Goal: Task Accomplishment & Management: Manage account settings

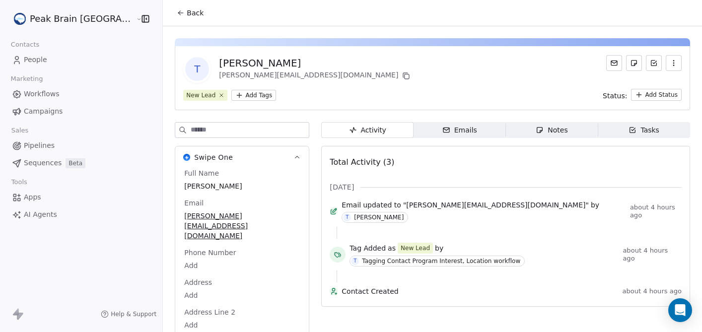
click at [223, 91] on html "Peak Brain [GEOGRAPHIC_DATA] Contacts People Marketing Workflows Campaigns Sale…" at bounding box center [351, 166] width 702 height 332
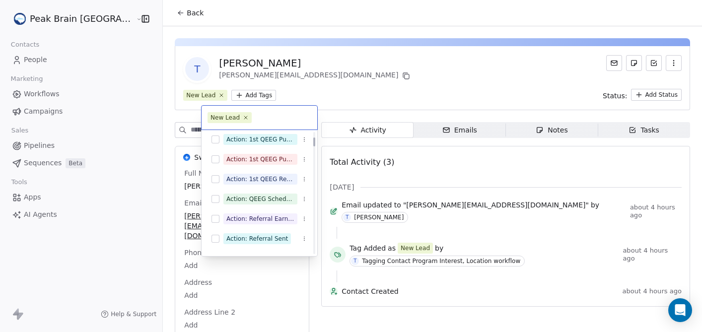
scroll to position [83, 0]
click at [268, 160] on div "Action: 1st QEEG Purchase (Remote)" at bounding box center [260, 160] width 68 height 9
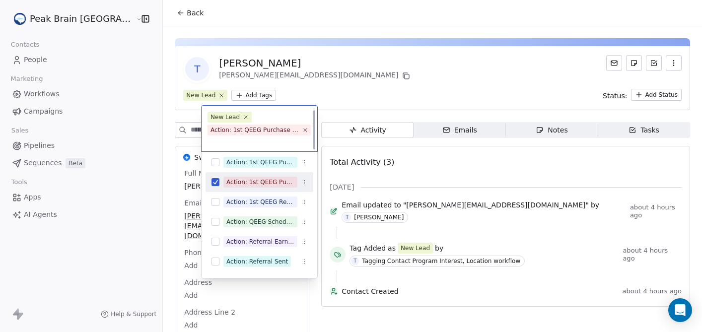
scroll to position [3, 0]
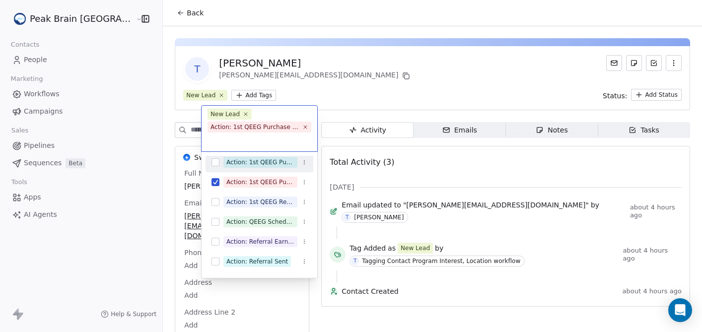
click at [325, 91] on html "Peak Brain [GEOGRAPHIC_DATA] Contacts People Marketing Workflows Campaigns Sale…" at bounding box center [351, 166] width 702 height 332
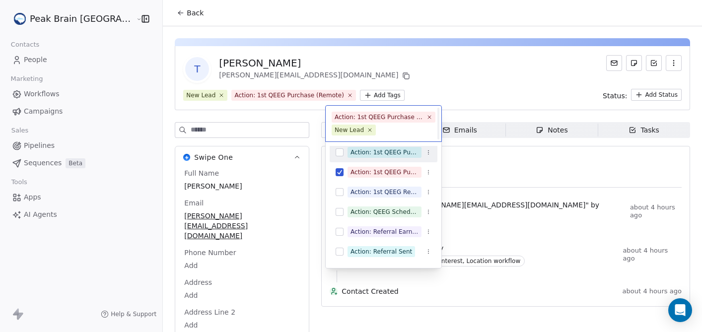
scroll to position [0, 0]
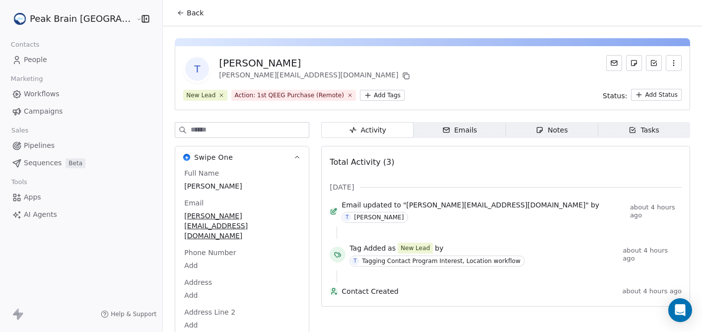
click at [613, 59] on icon at bounding box center [614, 63] width 8 height 8
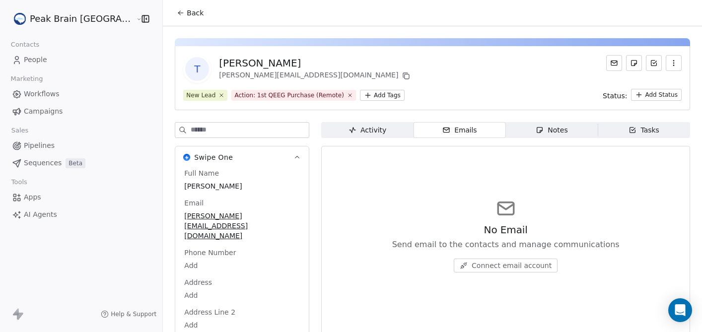
click at [363, 131] on span "Activity Activity" at bounding box center [367, 130] width 92 height 16
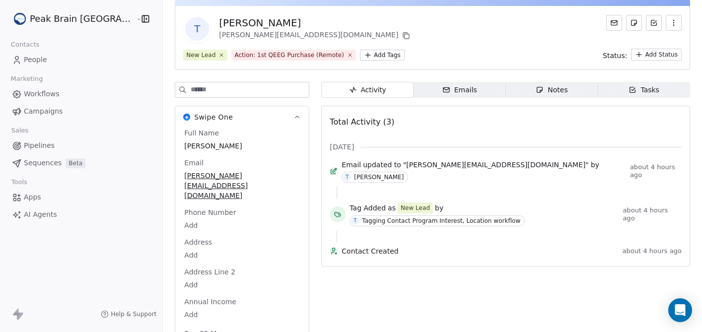
scroll to position [34, 0]
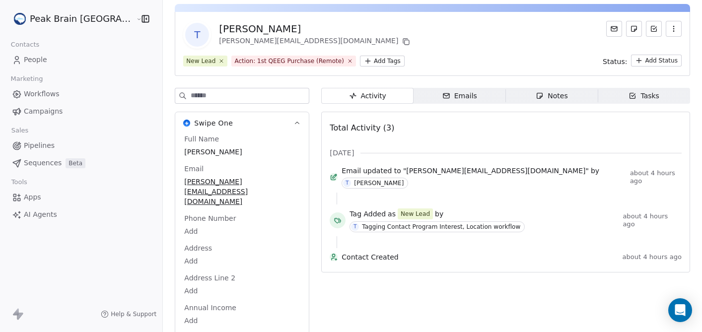
click at [442, 94] on div "Emails" at bounding box center [459, 96] width 35 height 10
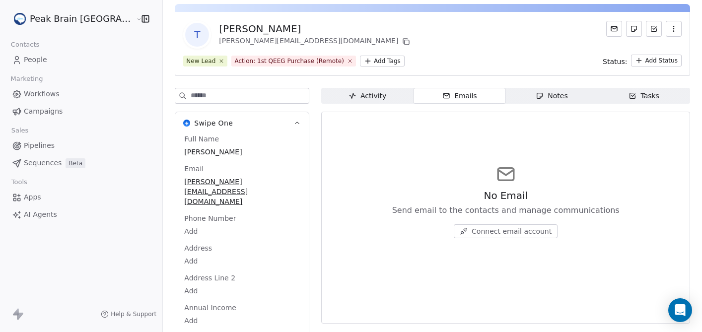
click at [40, 112] on span "Campaigns" at bounding box center [43, 111] width 39 height 10
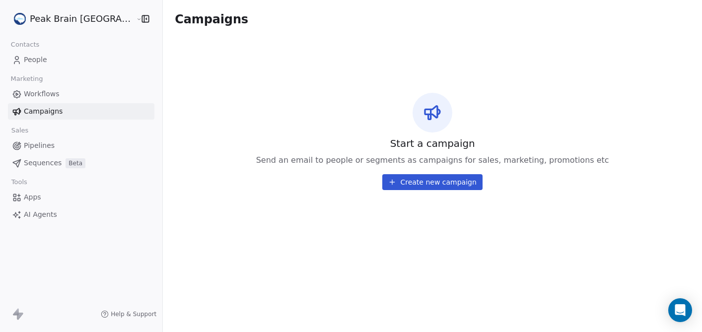
click at [39, 143] on span "Pipelines" at bounding box center [39, 145] width 31 height 10
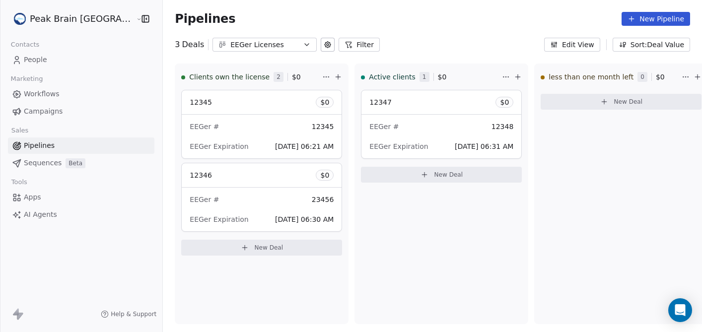
click at [45, 96] on span "Workflows" at bounding box center [42, 94] width 36 height 10
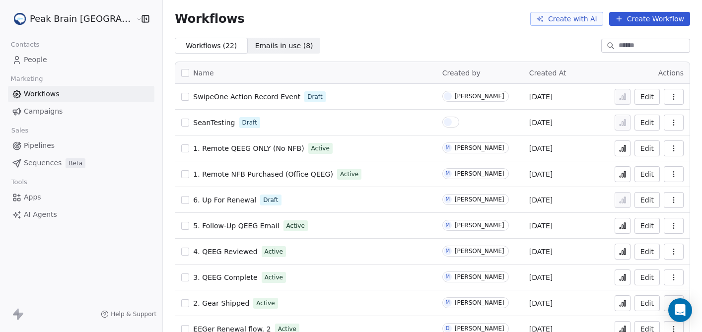
click at [656, 24] on button "Create Workflow" at bounding box center [649, 19] width 81 height 14
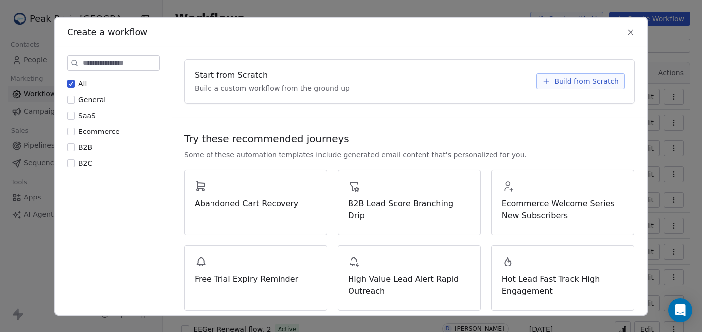
click at [628, 32] on icon at bounding box center [630, 31] width 9 height 9
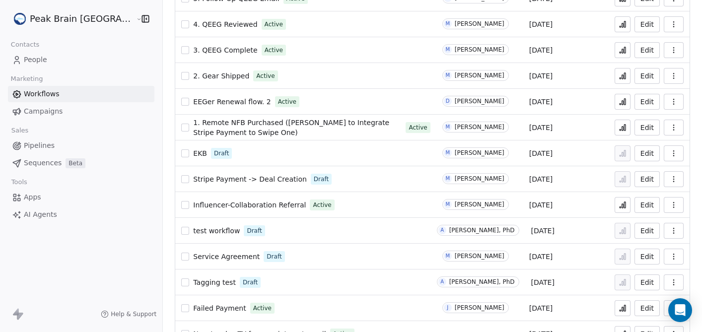
scroll to position [328, 0]
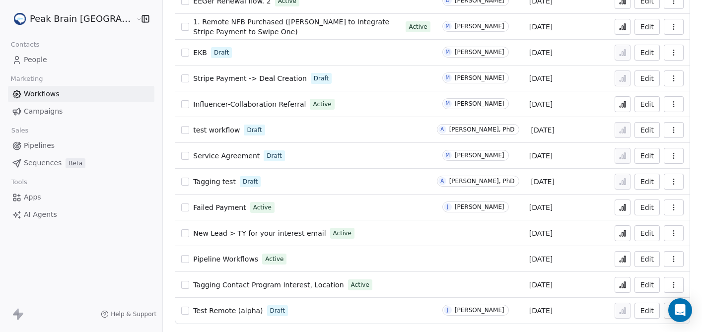
click at [35, 145] on span "Pipelines" at bounding box center [39, 145] width 31 height 10
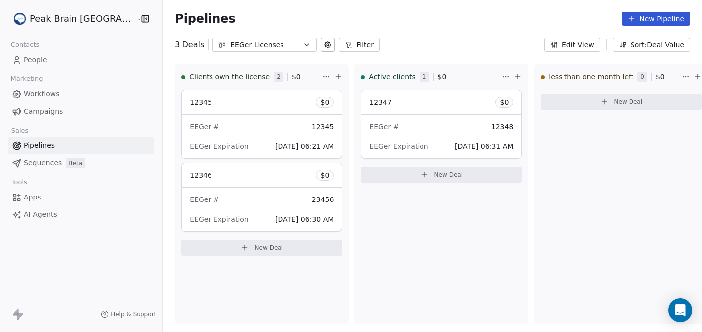
click at [45, 93] on span "Workflows" at bounding box center [42, 94] width 36 height 10
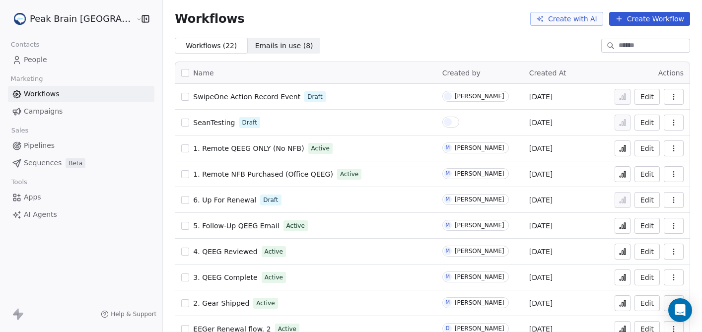
click at [255, 43] on span "Emails in use ( 8 )" at bounding box center [284, 46] width 58 height 10
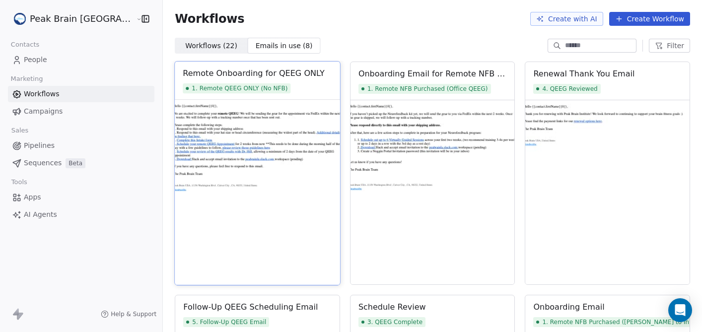
click at [250, 224] on img at bounding box center [257, 192] width 165 height 185
click at [251, 204] on img at bounding box center [257, 192] width 165 height 185
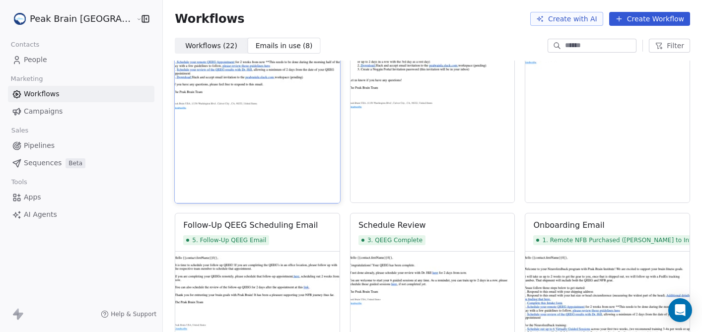
scroll to position [94, 0]
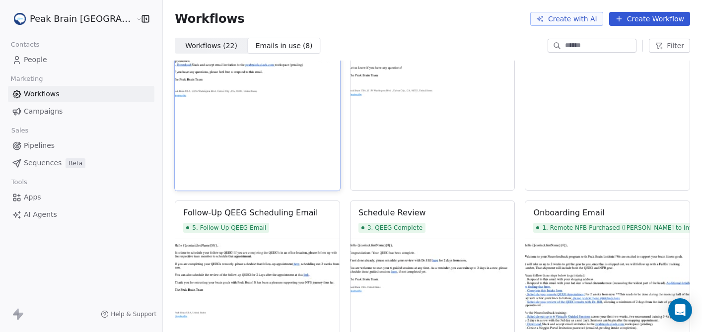
click at [208, 133] on img at bounding box center [257, 97] width 165 height 185
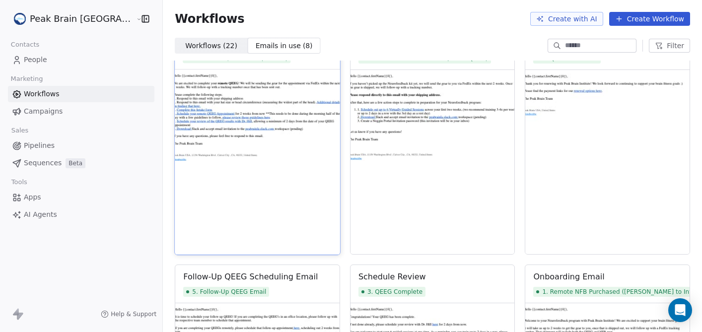
scroll to position [0, 0]
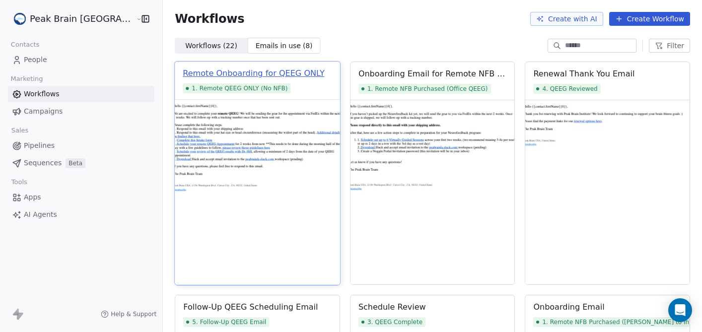
click at [211, 73] on div "Remote Onboarding for QEEG ONLY" at bounding box center [254, 74] width 142 height 12
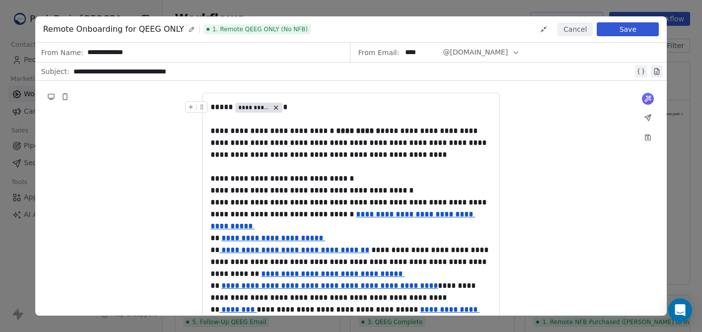
click at [273, 106] on icon at bounding box center [276, 107] width 7 height 7
click at [600, 206] on div "**********" at bounding box center [351, 256] width 632 height 351
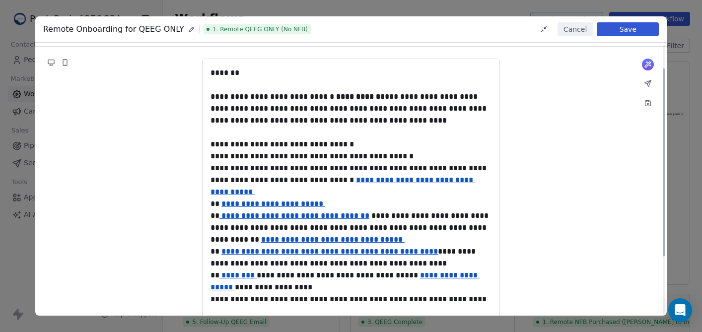
scroll to position [42, 0]
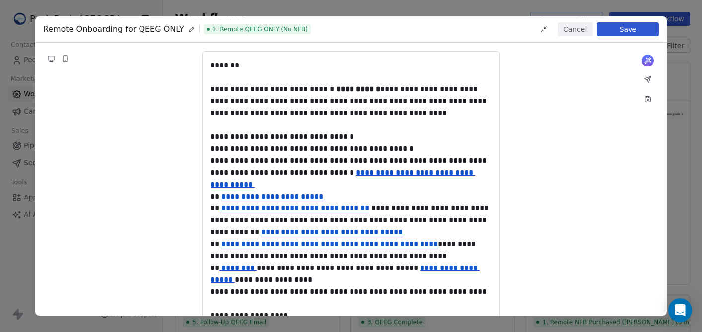
click at [576, 28] on button "Cancel" at bounding box center [574, 29] width 35 height 14
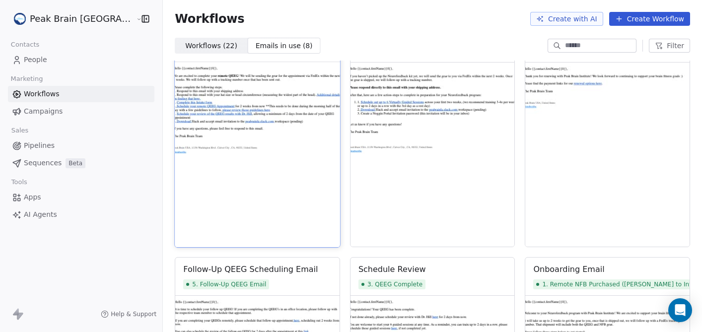
scroll to position [47, 0]
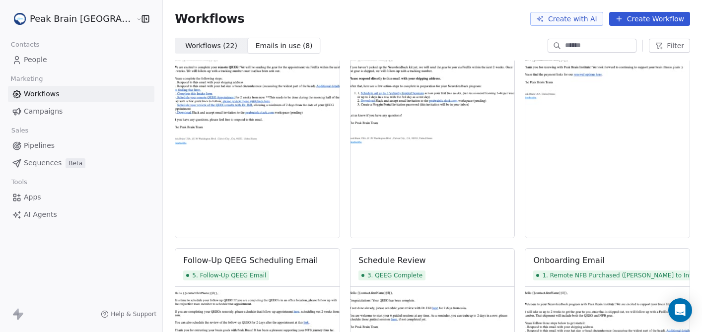
click at [34, 57] on span "People" at bounding box center [35, 60] width 23 height 10
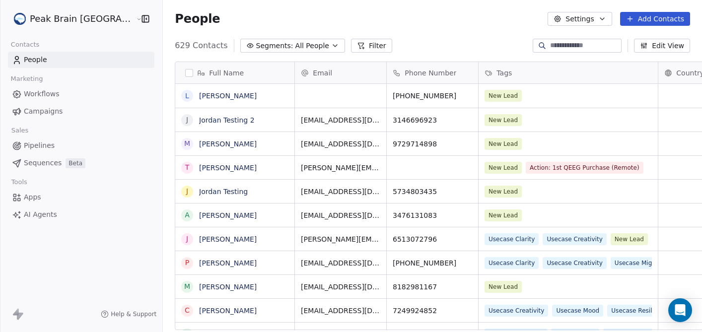
scroll to position [292, 568]
click at [199, 170] on link "[PERSON_NAME]" at bounding box center [228, 168] width 58 height 8
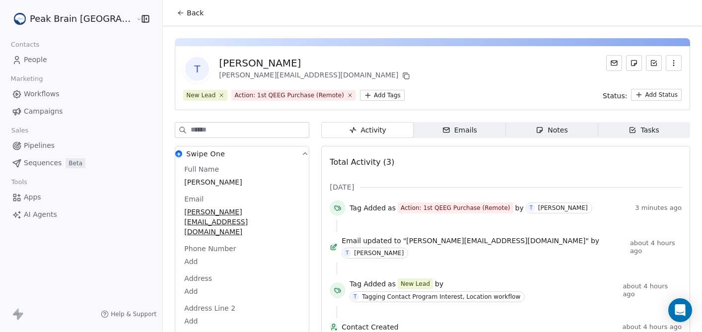
click at [348, 95] on html "Peak Brain [GEOGRAPHIC_DATA] Contacts People Marketing Workflows Campaigns Sale…" at bounding box center [351, 166] width 702 height 332
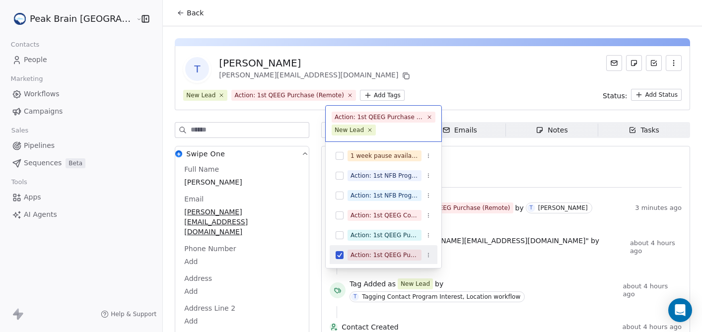
click at [340, 253] on button "Suggestions" at bounding box center [340, 255] width 8 height 8
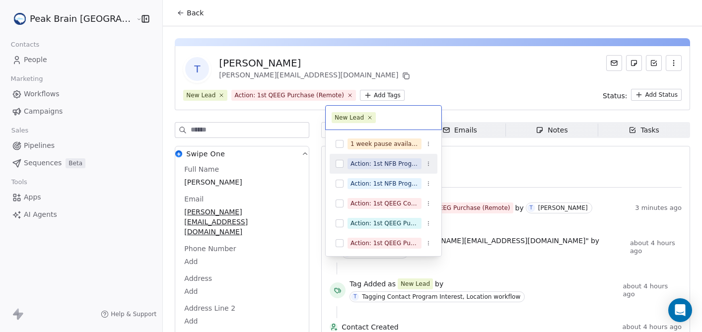
click at [511, 82] on html "Peak Brain [GEOGRAPHIC_DATA] Contacts People Marketing Workflows Campaigns Sale…" at bounding box center [351, 166] width 702 height 332
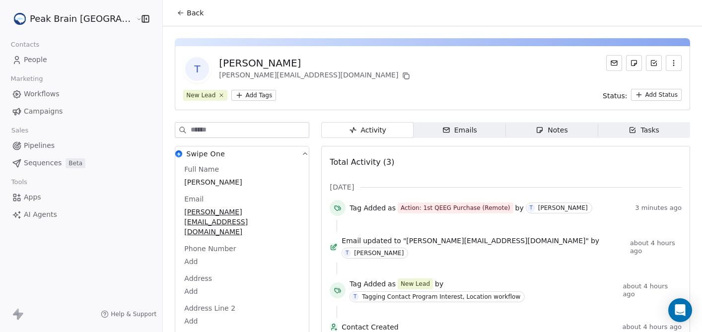
click at [654, 102] on div "T [PERSON_NAME] Testing [PERSON_NAME][EMAIL_ADDRESS][DOMAIN_NAME] New Lead Add …" at bounding box center [432, 78] width 515 height 64
click at [653, 99] on html "Peak Brain [GEOGRAPHIC_DATA] Contacts People Marketing Workflows Campaigns Sale…" at bounding box center [351, 166] width 702 height 332
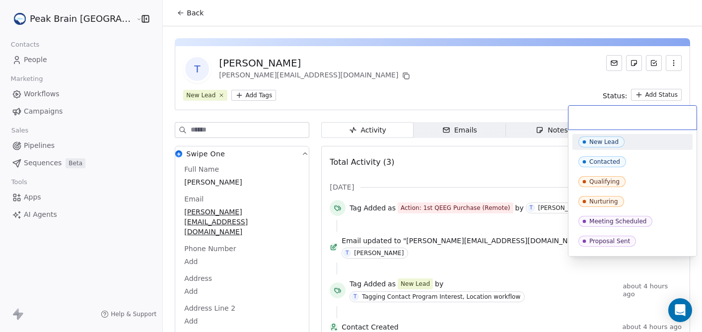
click at [378, 96] on html "Peak Brain [GEOGRAPHIC_DATA] Contacts People Marketing Workflows Campaigns Sale…" at bounding box center [351, 166] width 702 height 332
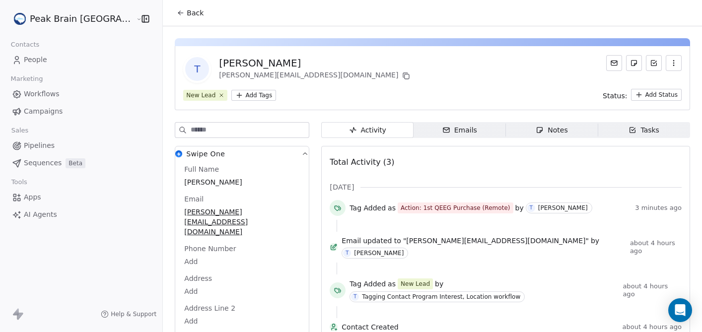
click at [616, 63] on icon at bounding box center [614, 63] width 8 height 8
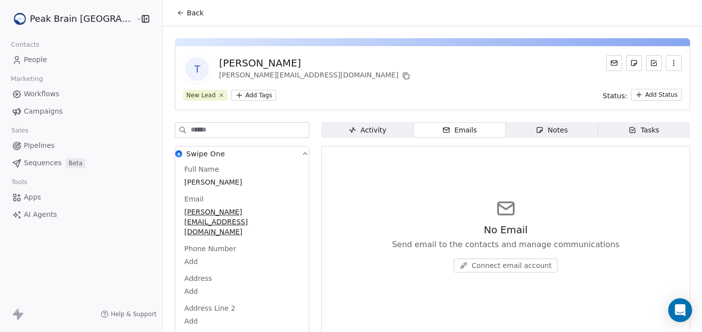
click at [210, 98] on html "Peak Brain [GEOGRAPHIC_DATA] Contacts People Marketing Workflows Campaigns Sale…" at bounding box center [351, 166] width 702 height 332
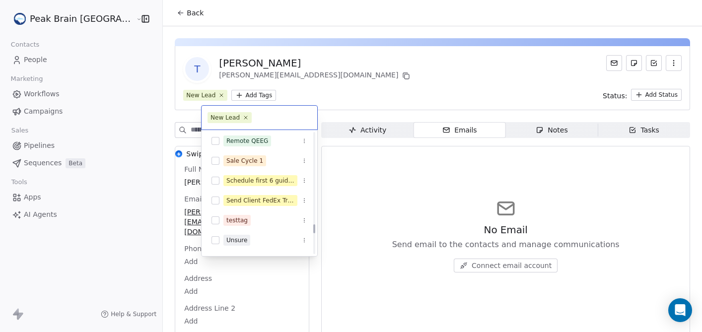
scroll to position [1411, 0]
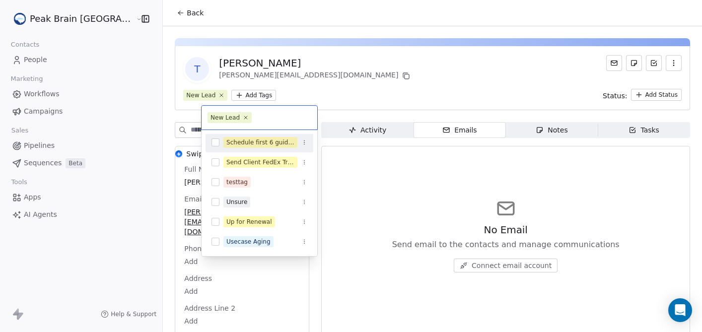
click at [220, 142] on div "Schedule first 6 guided sessions" at bounding box center [260, 143] width 108 height 16
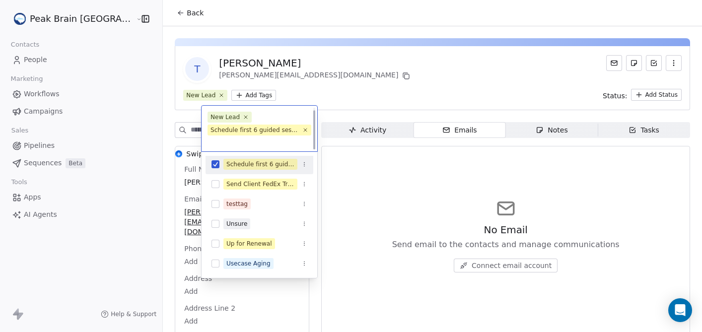
scroll to position [3, 0]
click at [342, 73] on html "Peak Brain [GEOGRAPHIC_DATA] Contacts People Marketing Workflows Campaigns Sale…" at bounding box center [351, 166] width 702 height 332
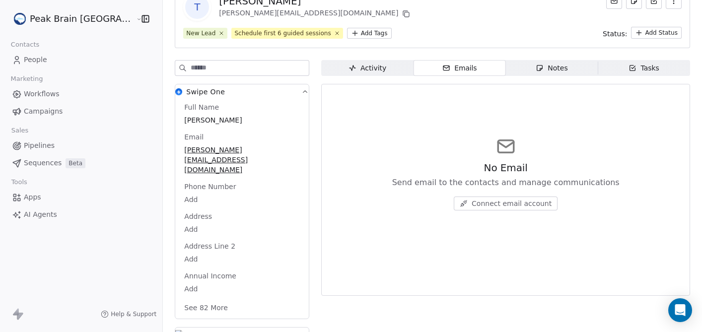
scroll to position [0, 0]
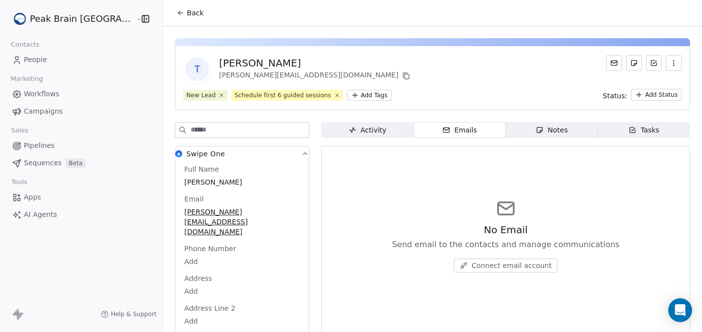
click at [541, 132] on div "Notes" at bounding box center [552, 130] width 32 height 10
click at [348, 137] on span "Activity Activity" at bounding box center [367, 130] width 92 height 16
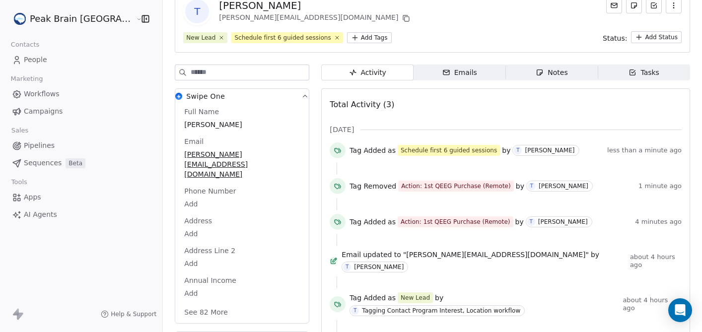
scroll to position [57, 0]
click at [440, 66] on span "Emails Emails" at bounding box center [460, 73] width 92 height 16
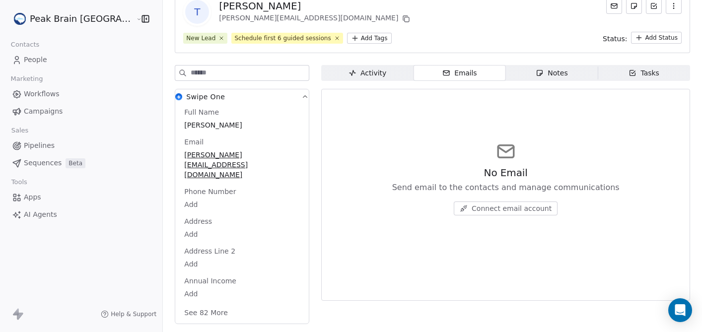
click at [487, 211] on span "Connect email account" at bounding box center [512, 209] width 80 height 10
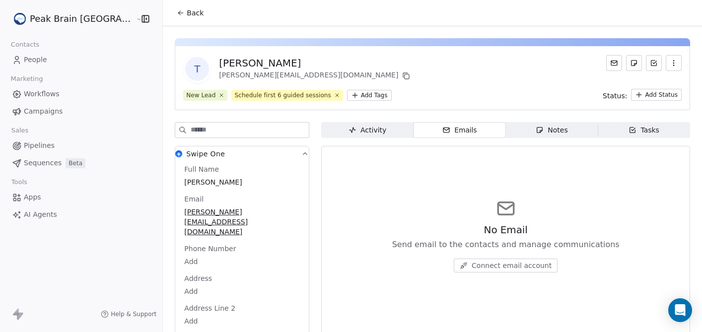
click at [536, 131] on icon "button" at bounding box center [540, 130] width 8 height 8
click at [646, 131] on div "Tasks" at bounding box center [643, 130] width 31 height 10
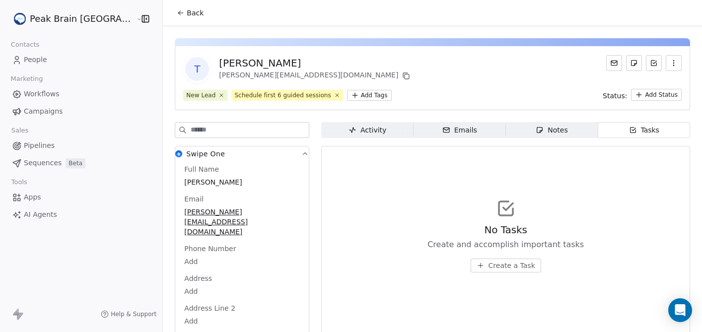
click at [635, 97] on html "Peak Brain [GEOGRAPHIC_DATA] Contacts People Marketing Workflows Campaigns Sale…" at bounding box center [351, 166] width 702 height 332
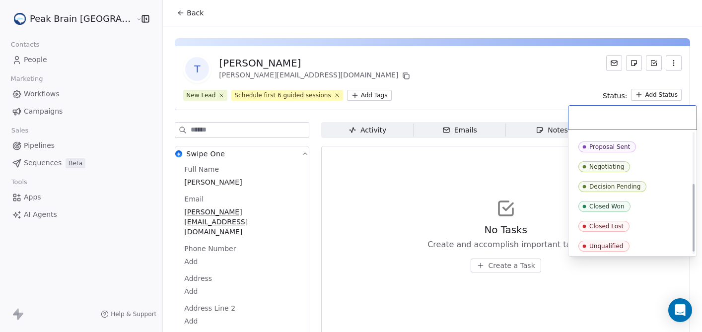
scroll to position [96, 0]
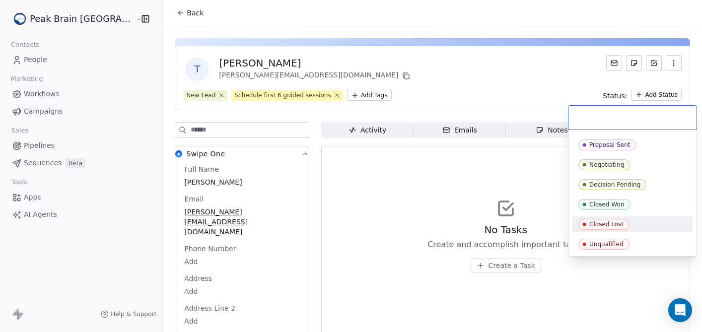
click at [444, 85] on html "Peak Brain [GEOGRAPHIC_DATA] Contacts People Marketing Workflows Campaigns Sale…" at bounding box center [351, 166] width 702 height 332
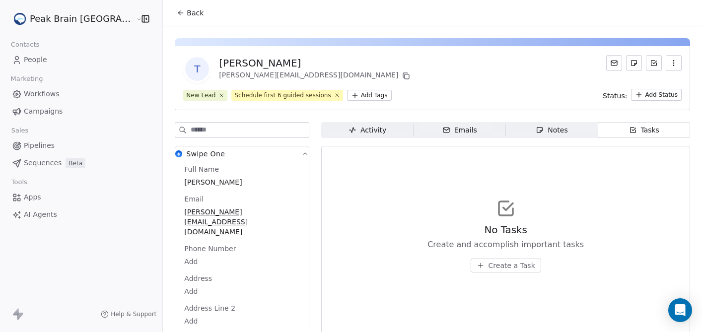
click at [673, 62] on icon "button" at bounding box center [674, 63] width 8 height 8
click at [655, 65] on icon at bounding box center [654, 63] width 8 height 8
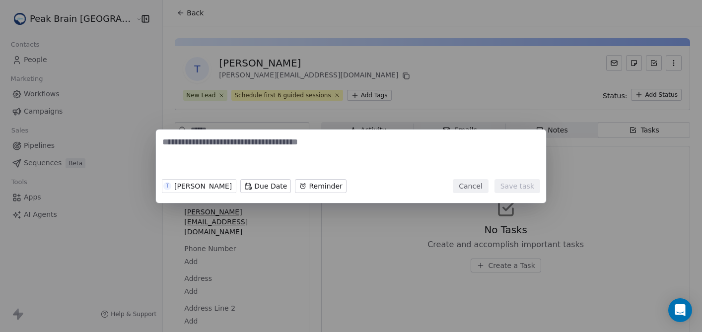
click at [471, 189] on button "Cancel" at bounding box center [470, 186] width 35 height 14
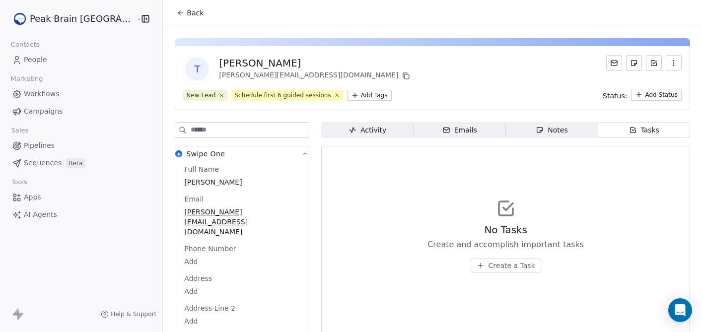
click at [38, 162] on span "Sequences" at bounding box center [43, 163] width 38 height 10
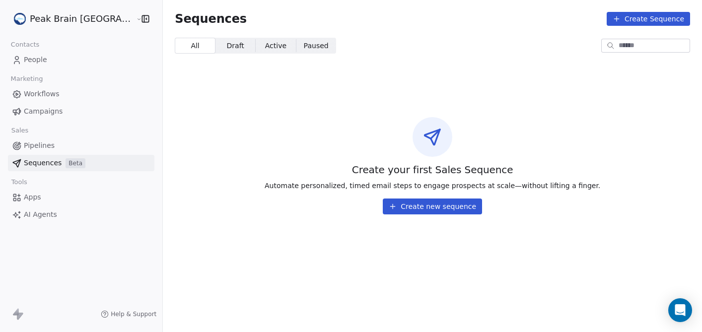
click at [34, 142] on span "Pipelines" at bounding box center [39, 145] width 31 height 10
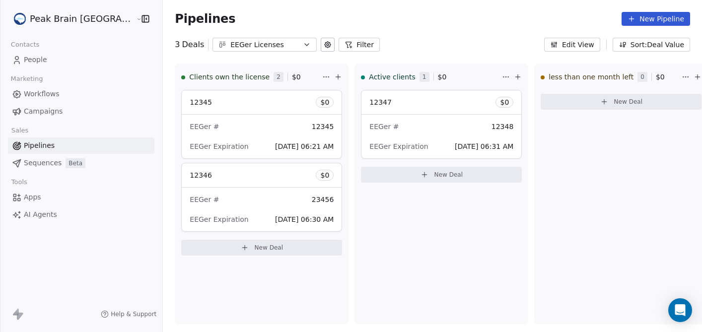
click at [27, 199] on span "Apps" at bounding box center [32, 197] width 17 height 10
